Goal: Task Accomplishment & Management: Complete application form

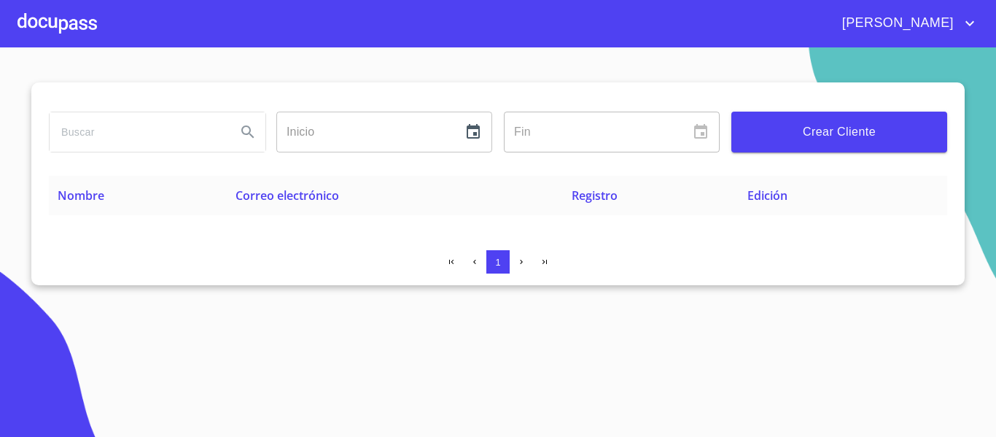
click at [63, 32] on div at bounding box center [56, 23] width 79 height 47
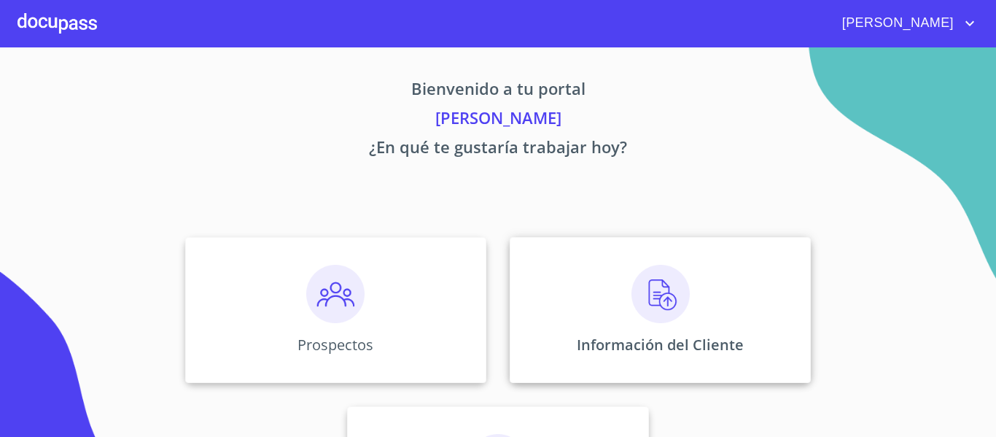
click at [650, 305] on img at bounding box center [660, 294] width 58 height 58
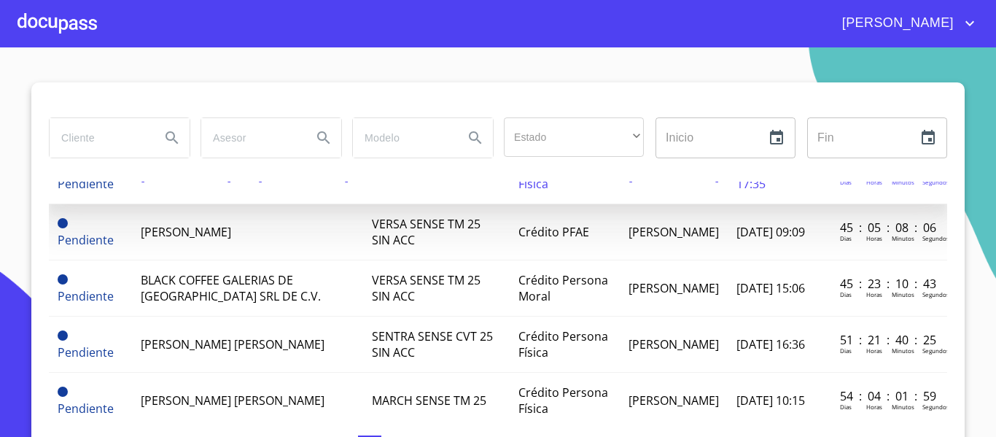
scroll to position [146, 0]
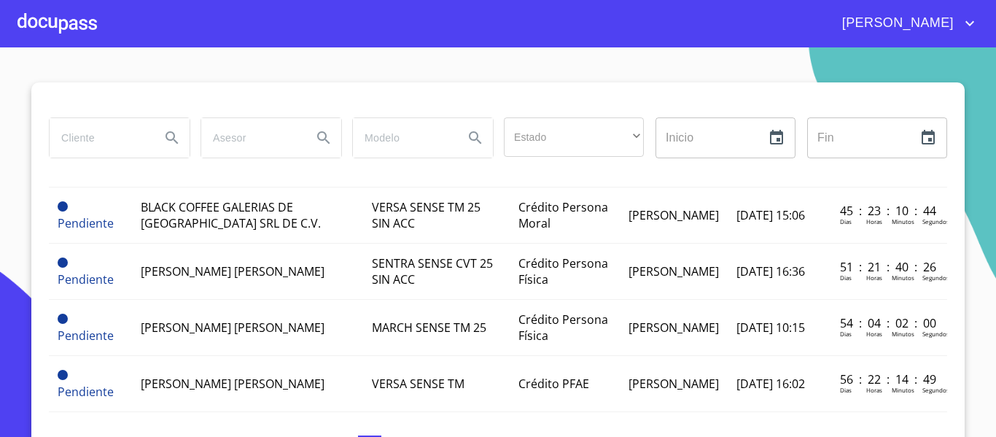
drag, startPoint x: 246, startPoint y: 254, endPoint x: 185, endPoint y: 175, distance: 100.3
click at [185, 175] on div "Estado ​ ​ Inicio ​ Fin ​" at bounding box center [498, 147] width 898 height 70
click at [60, 26] on div at bounding box center [56, 23] width 79 height 47
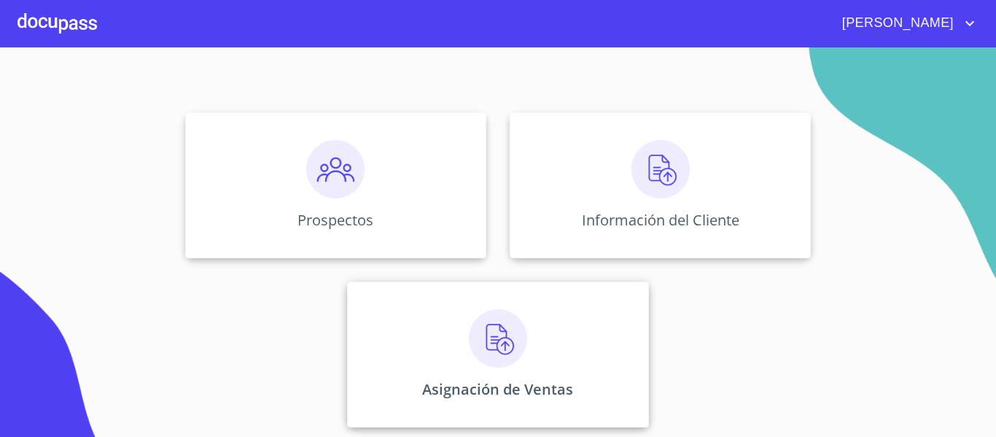
scroll to position [127, 0]
click at [508, 330] on img at bounding box center [498, 336] width 58 height 58
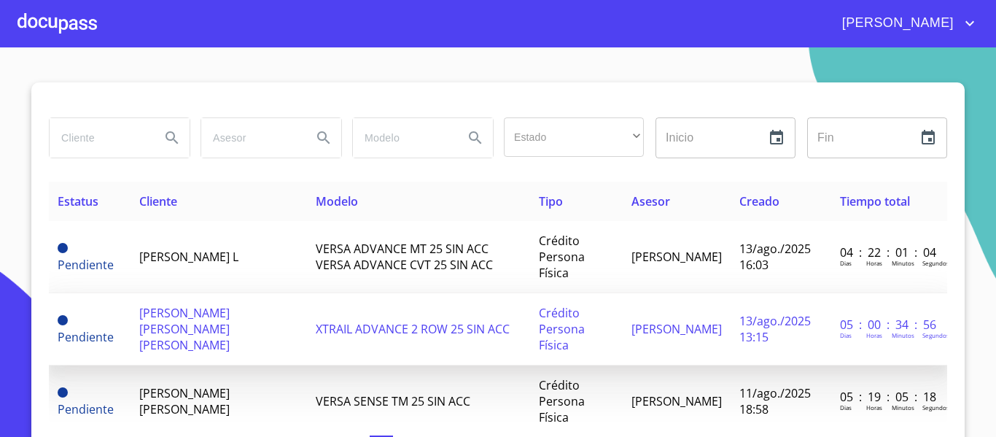
click at [220, 305] on span "[PERSON_NAME] [PERSON_NAME] [PERSON_NAME]" at bounding box center [184, 329] width 90 height 48
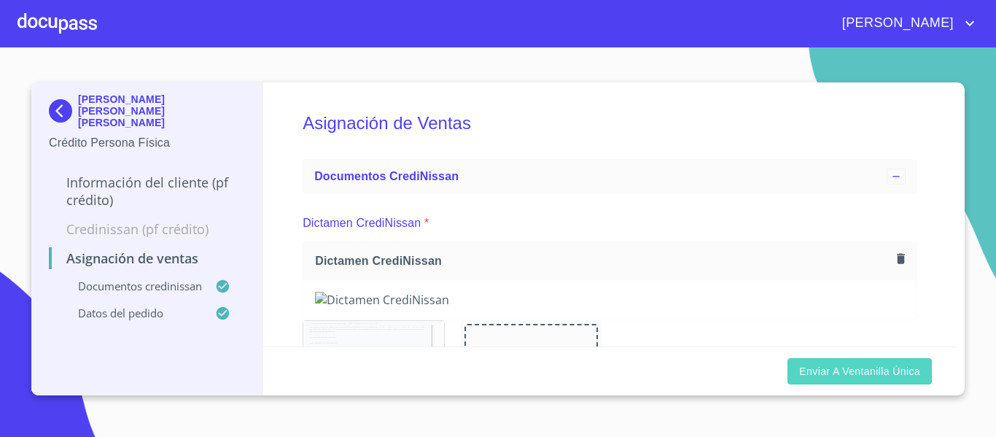
click at [843, 378] on span "Enviar a Ventanilla única" at bounding box center [859, 371] width 121 height 18
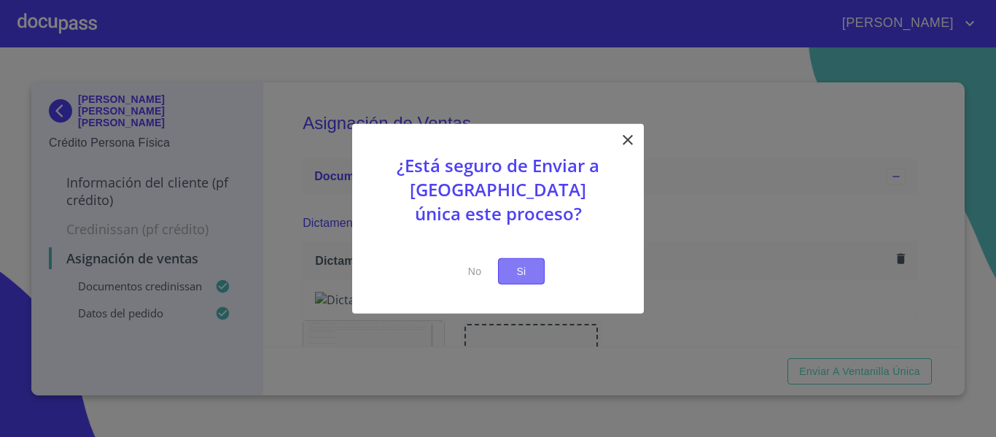
click at [517, 276] on span "Si" at bounding box center [521, 271] width 23 height 18
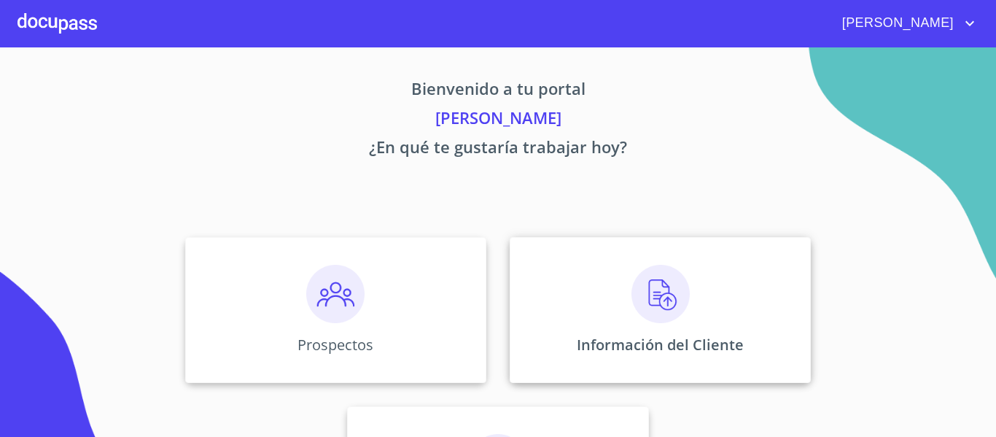
click at [645, 299] on img at bounding box center [660, 294] width 58 height 58
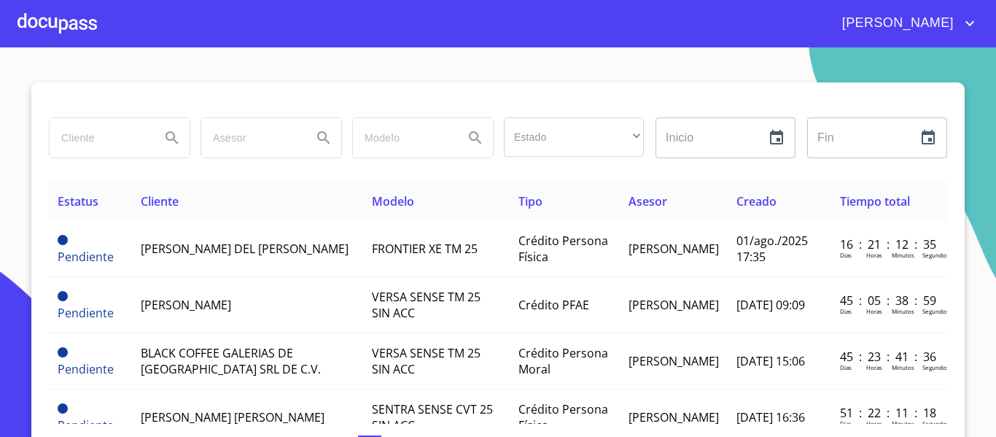
click at [54, 26] on div at bounding box center [56, 23] width 79 height 47
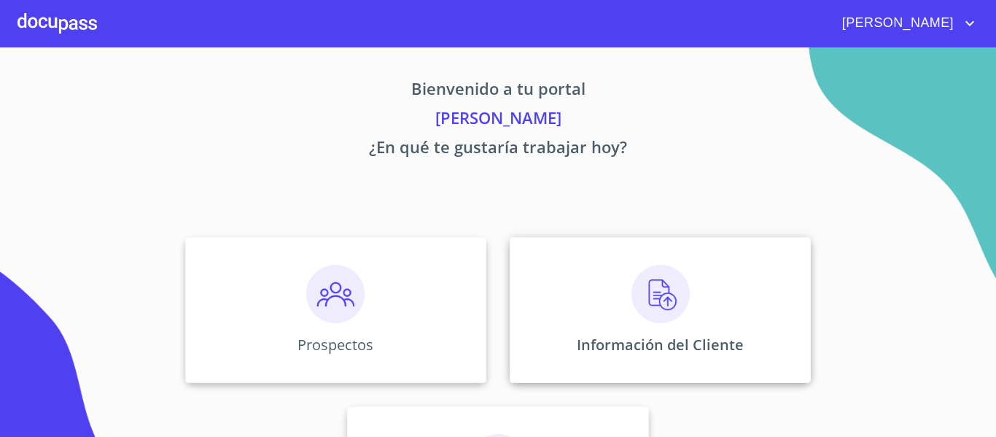
click at [645, 289] on img at bounding box center [660, 294] width 58 height 58
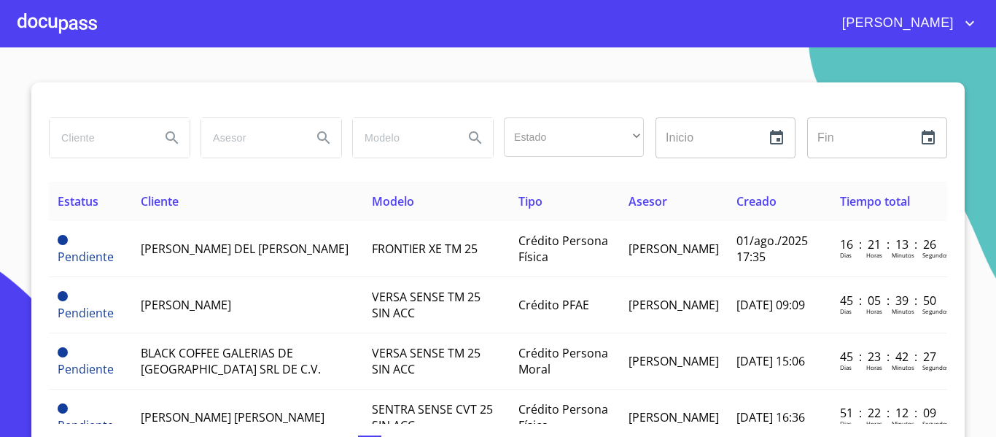
click at [131, 152] on input "search" at bounding box center [99, 137] width 99 height 39
type input "JOSE ALFREDO FLORES"
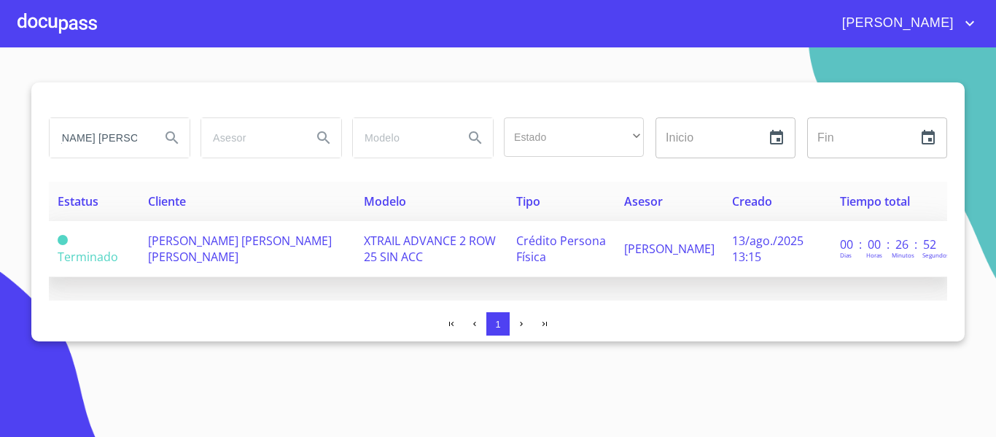
scroll to position [0, 0]
click at [192, 251] on span "[PERSON_NAME] [PERSON_NAME] [PERSON_NAME]" at bounding box center [240, 249] width 184 height 32
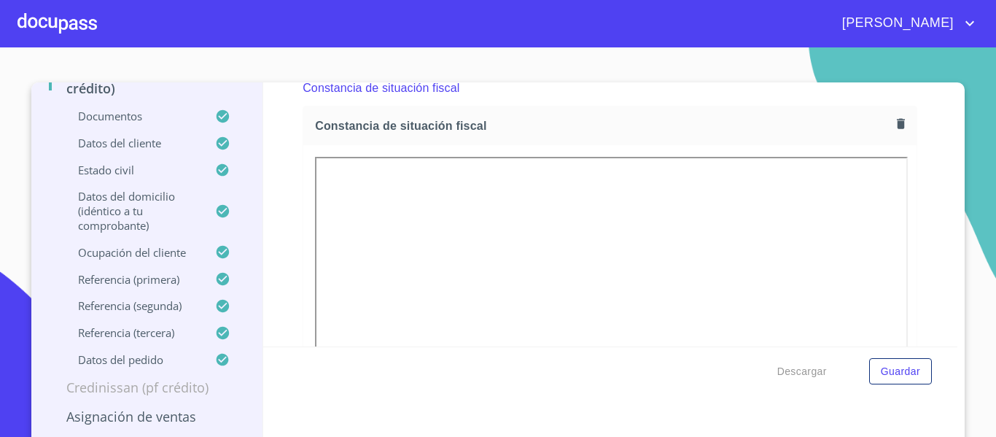
scroll to position [3937, 0]
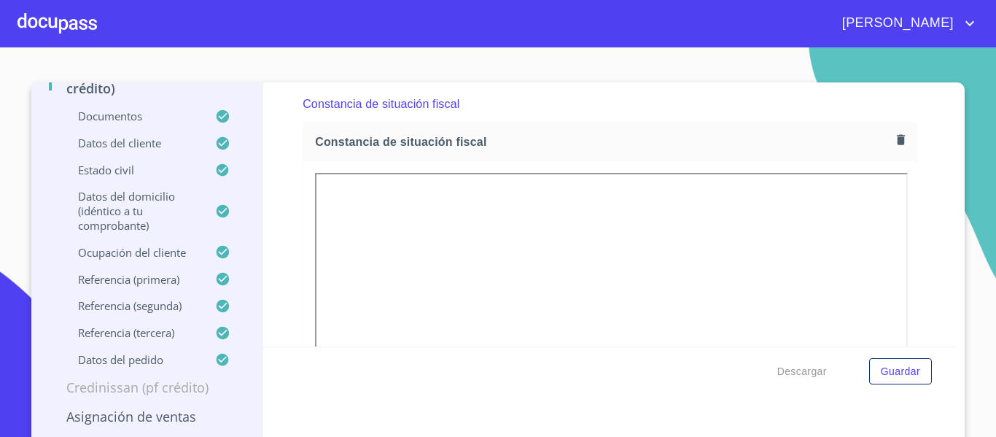
click at [894, 147] on icon "button" at bounding box center [901, 140] width 14 height 14
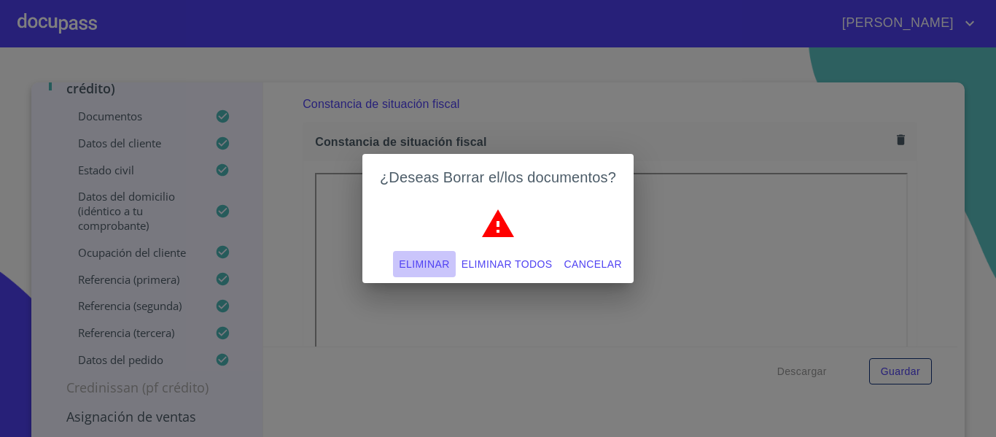
click at [416, 261] on span "Eliminar" at bounding box center [424, 264] width 50 height 18
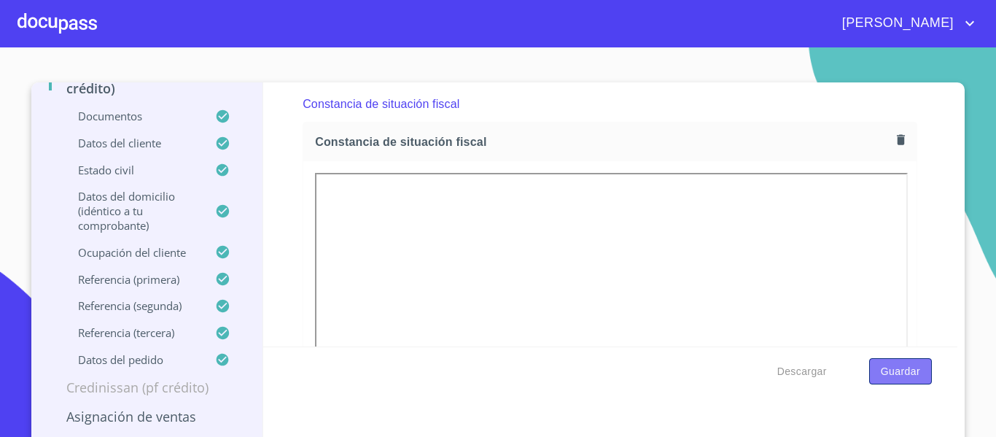
click at [900, 364] on span "Guardar" at bounding box center [900, 371] width 39 height 18
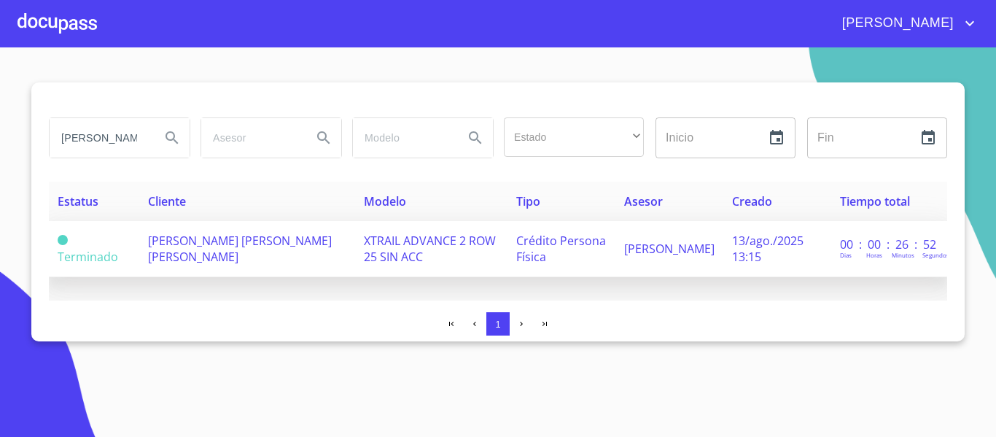
click at [203, 245] on span "[PERSON_NAME] [PERSON_NAME] [PERSON_NAME]" at bounding box center [240, 249] width 184 height 32
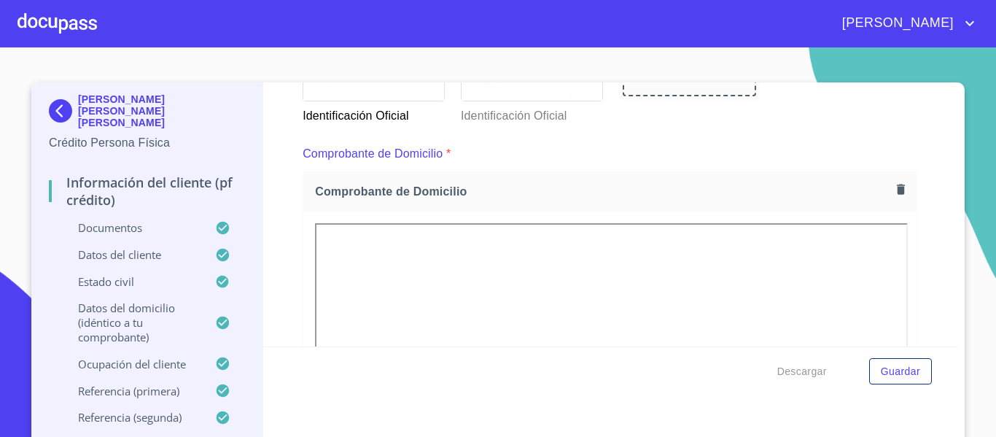
scroll to position [729, 0]
click at [897, 192] on icon "button" at bounding box center [901, 191] width 8 height 10
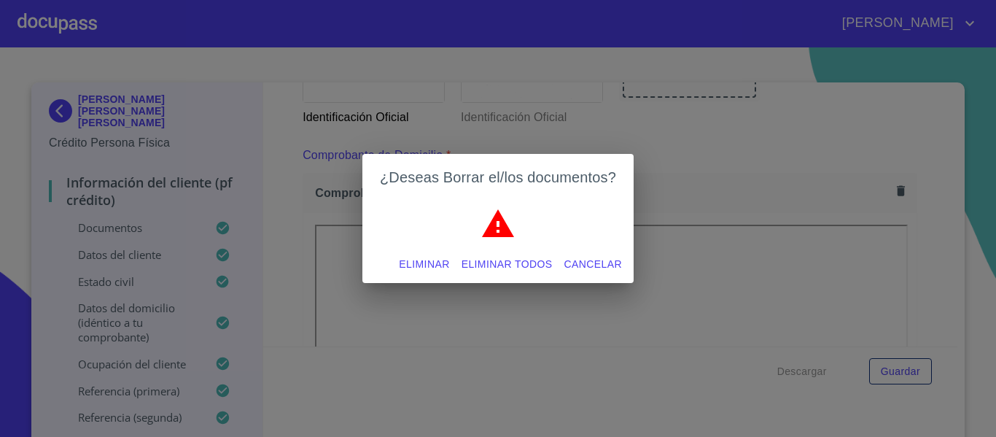
click at [434, 260] on span "Eliminar" at bounding box center [424, 264] width 50 height 18
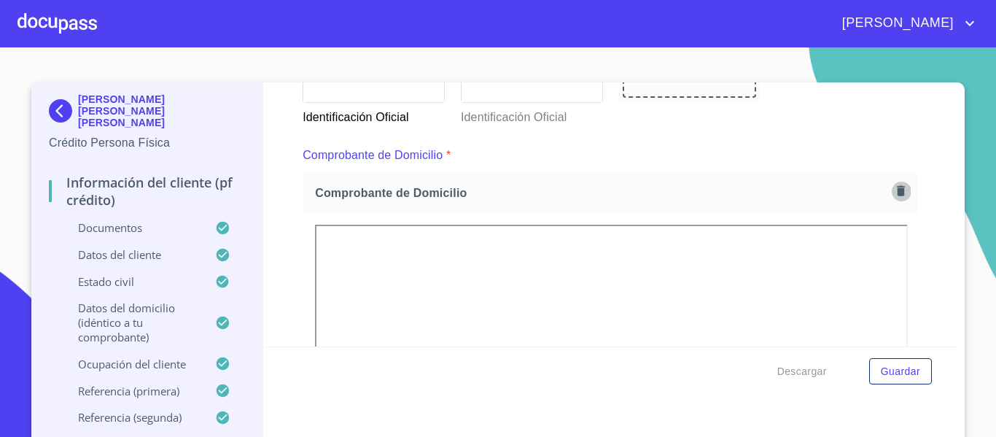
click at [897, 190] on icon "button" at bounding box center [901, 191] width 8 height 10
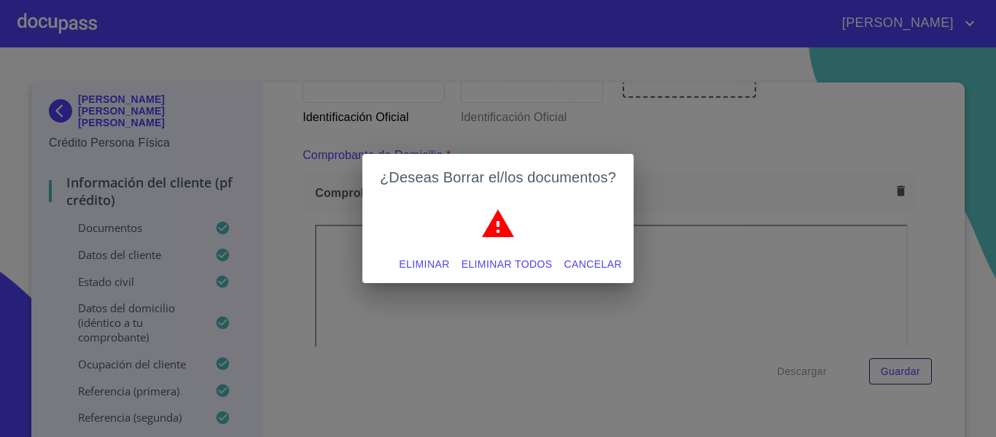
click at [427, 253] on button "Eliminar" at bounding box center [424, 264] width 62 height 27
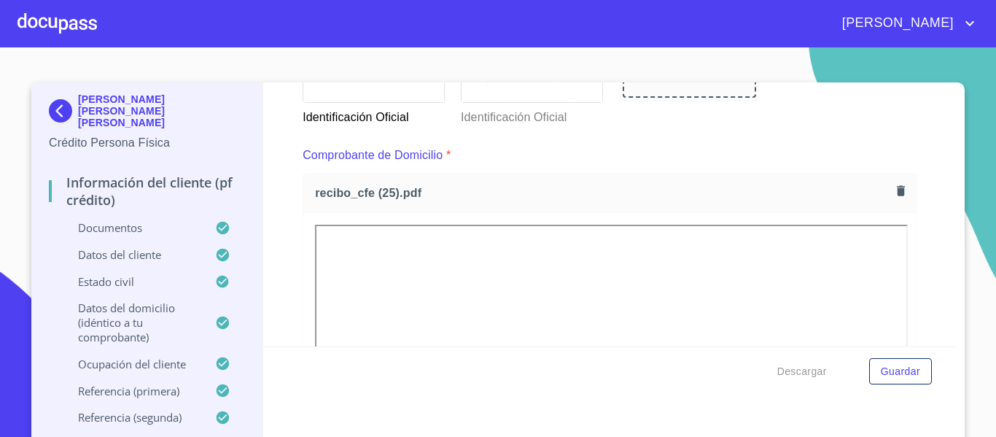
click at [286, 265] on div "Información del cliente (PF crédito) Documentos Documento de identificación.   …" at bounding box center [610, 214] width 695 height 264
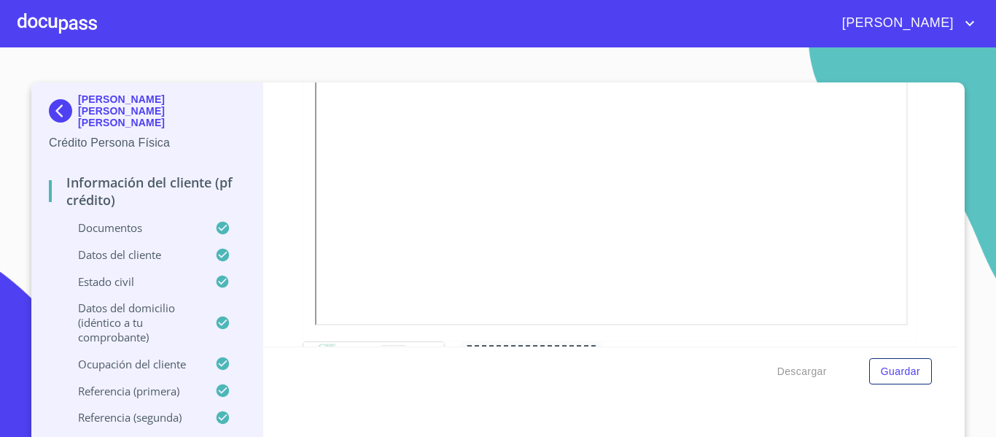
scroll to position [875, 0]
click at [902, 377] on span "Guardar" at bounding box center [900, 371] width 39 height 18
